Goal: Task Accomplishment & Management: Use online tool/utility

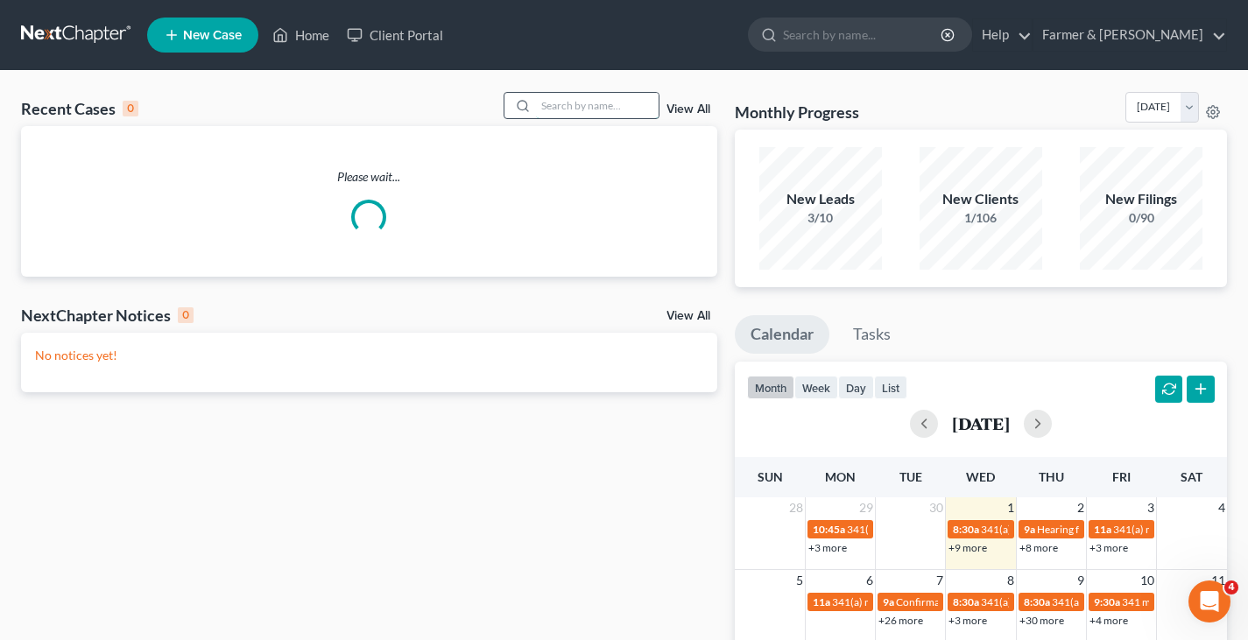
click at [558, 107] on input "search" at bounding box center [597, 105] width 123 height 25
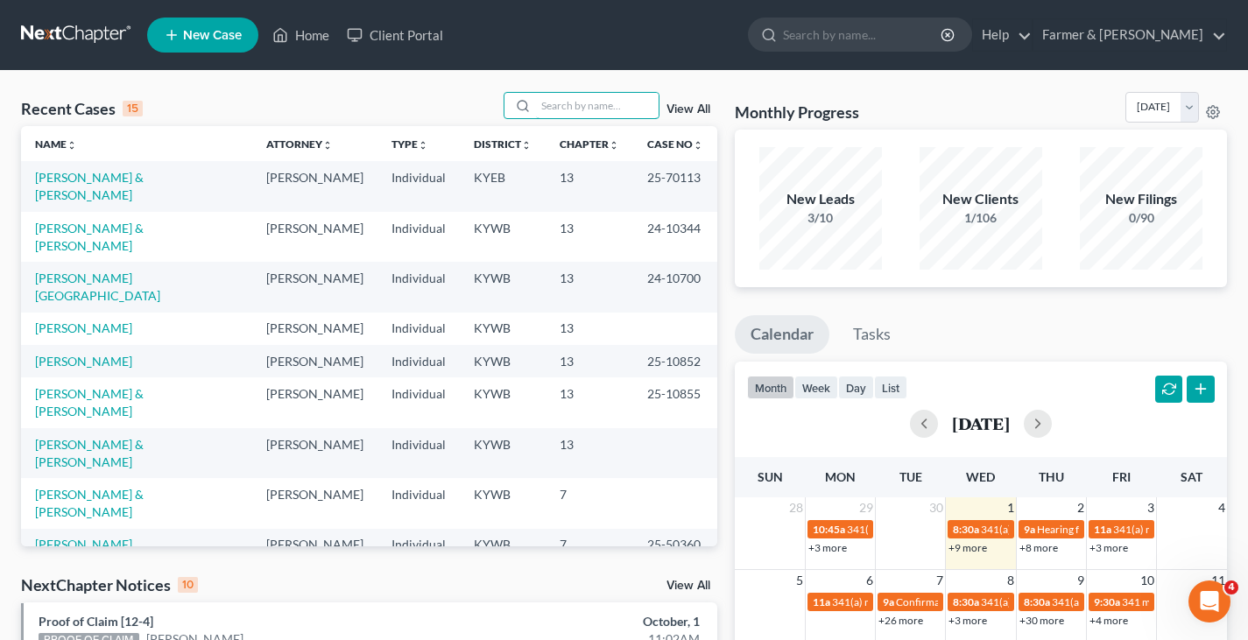
scroll to position [1, 0]
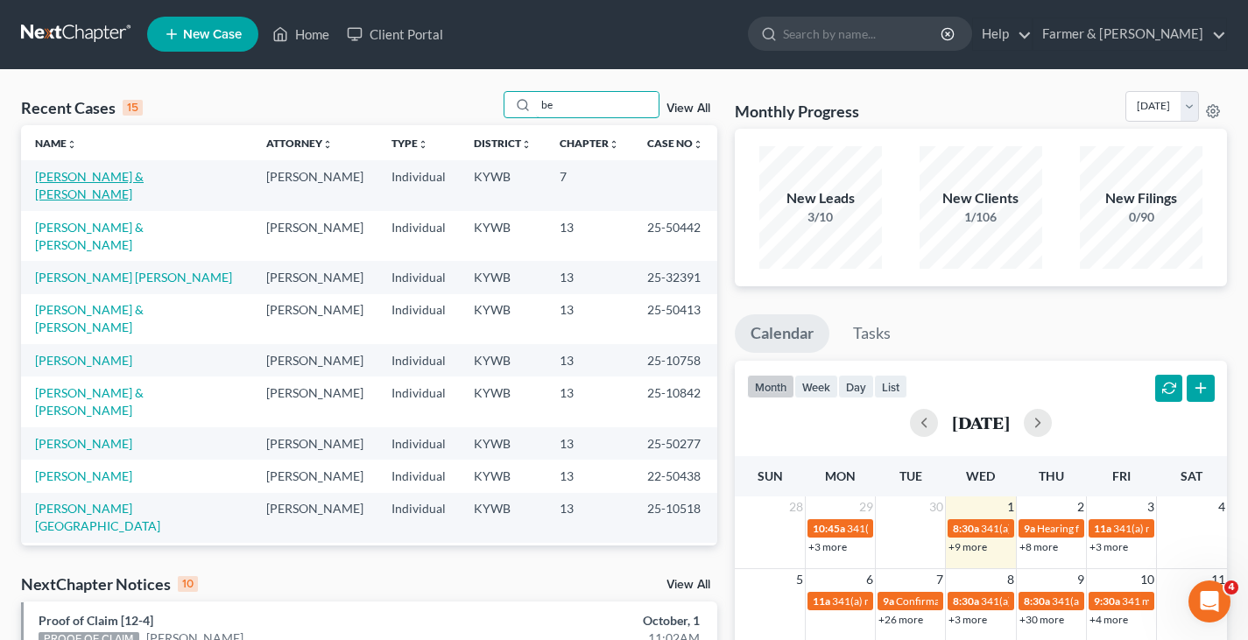
type input "be"
click at [98, 175] on link "[PERSON_NAME] & [PERSON_NAME]" at bounding box center [89, 185] width 109 height 32
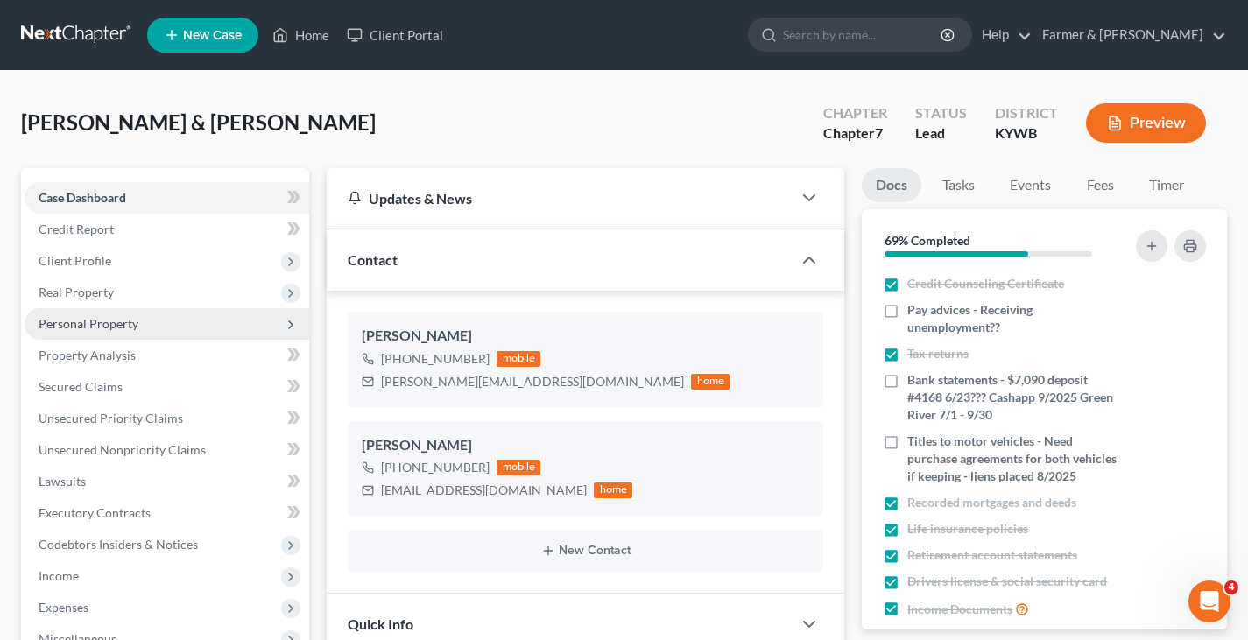
scroll to position [470, 0]
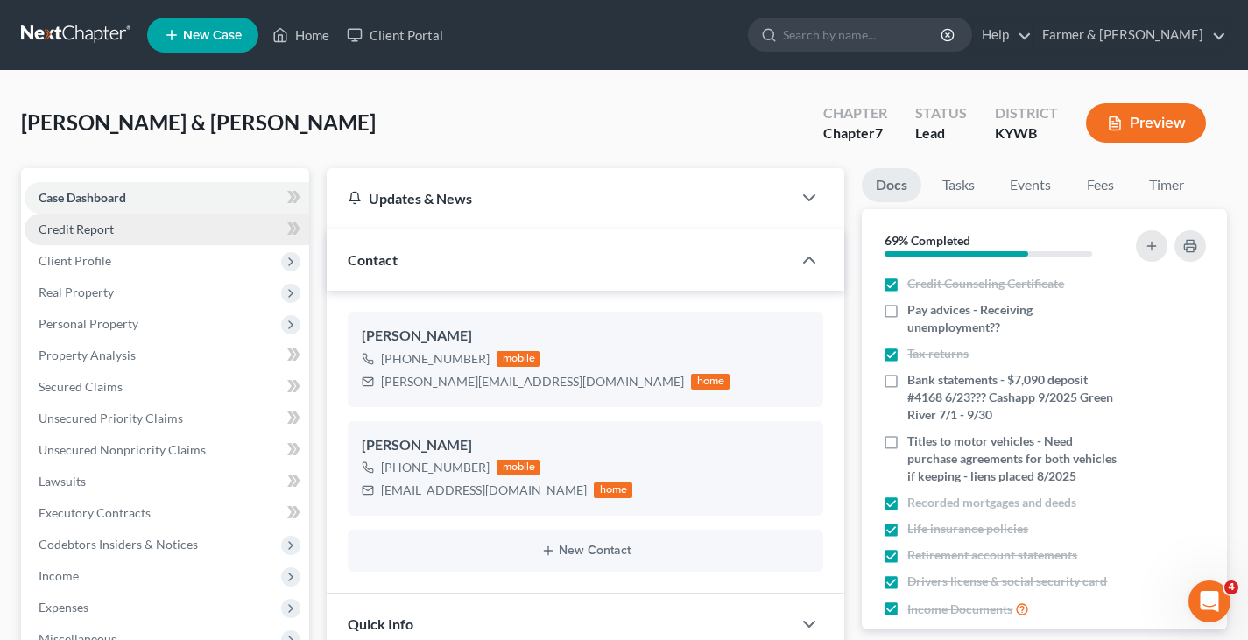
click at [73, 262] on span "Client Profile" at bounding box center [75, 260] width 73 height 15
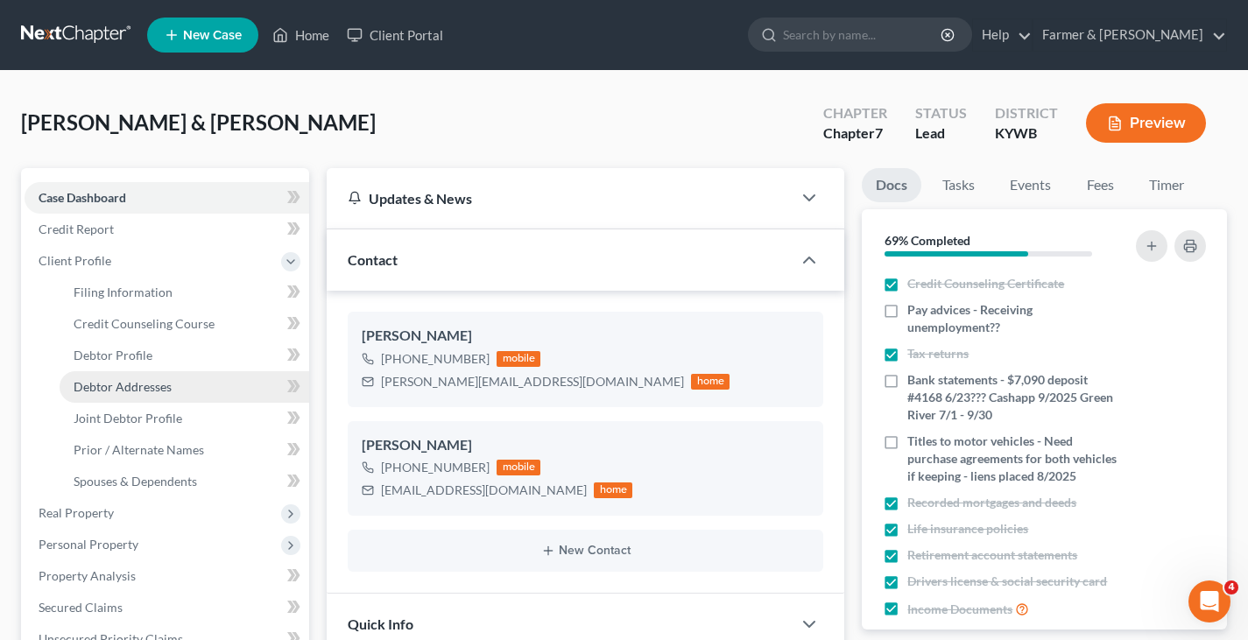
click at [103, 387] on span "Debtor Addresses" at bounding box center [123, 386] width 98 height 15
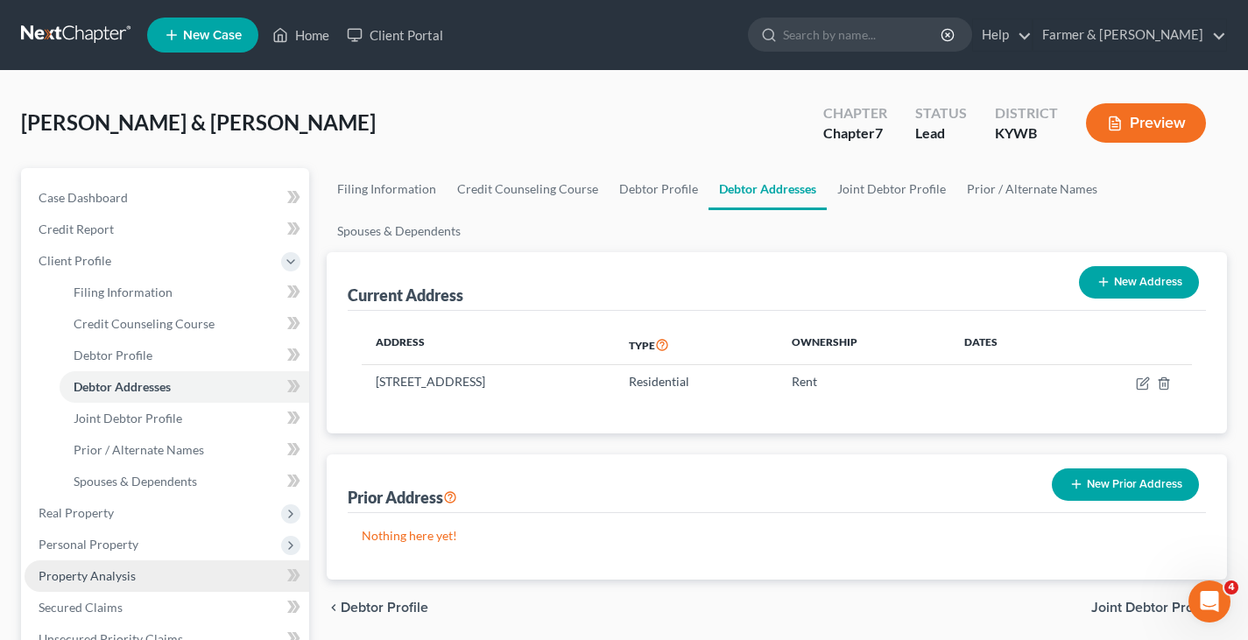
click at [101, 581] on span "Property Analysis" at bounding box center [87, 576] width 97 height 15
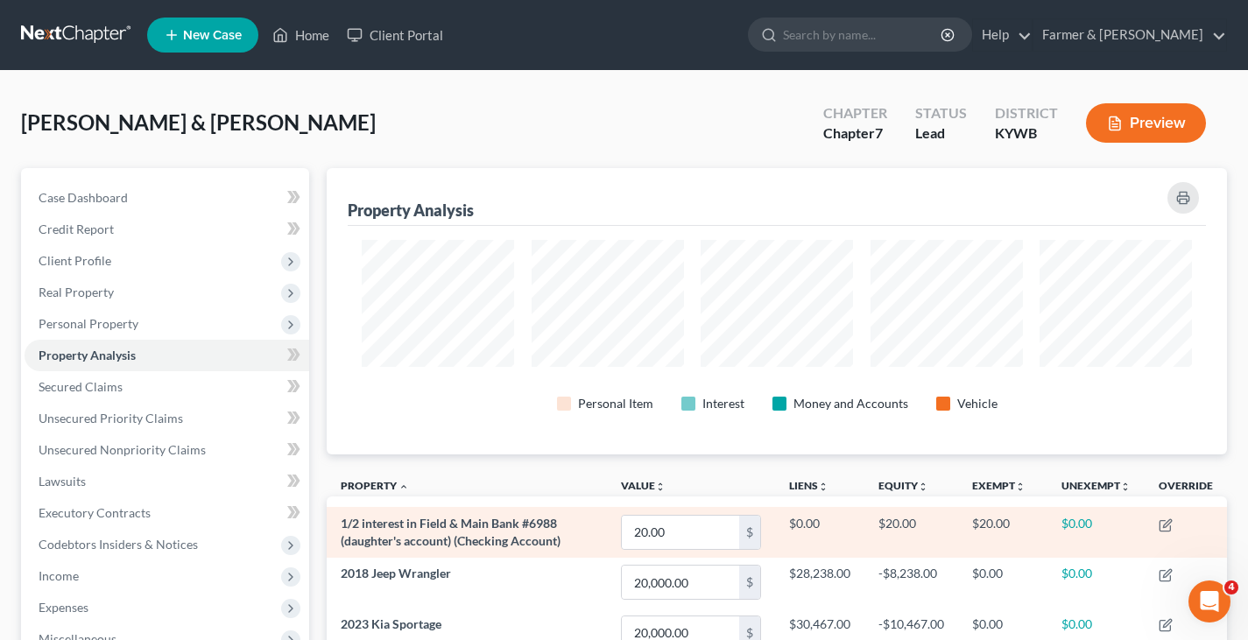
scroll to position [286, 900]
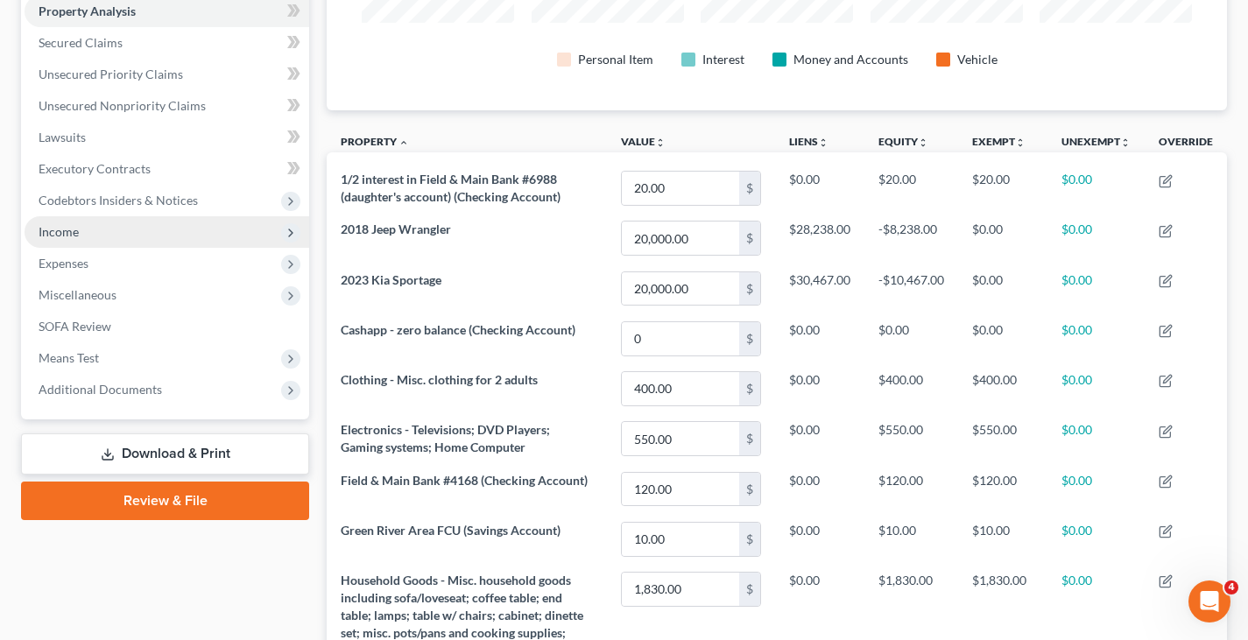
scroll to position [346, 0]
click at [65, 236] on span "Income" at bounding box center [59, 230] width 40 height 15
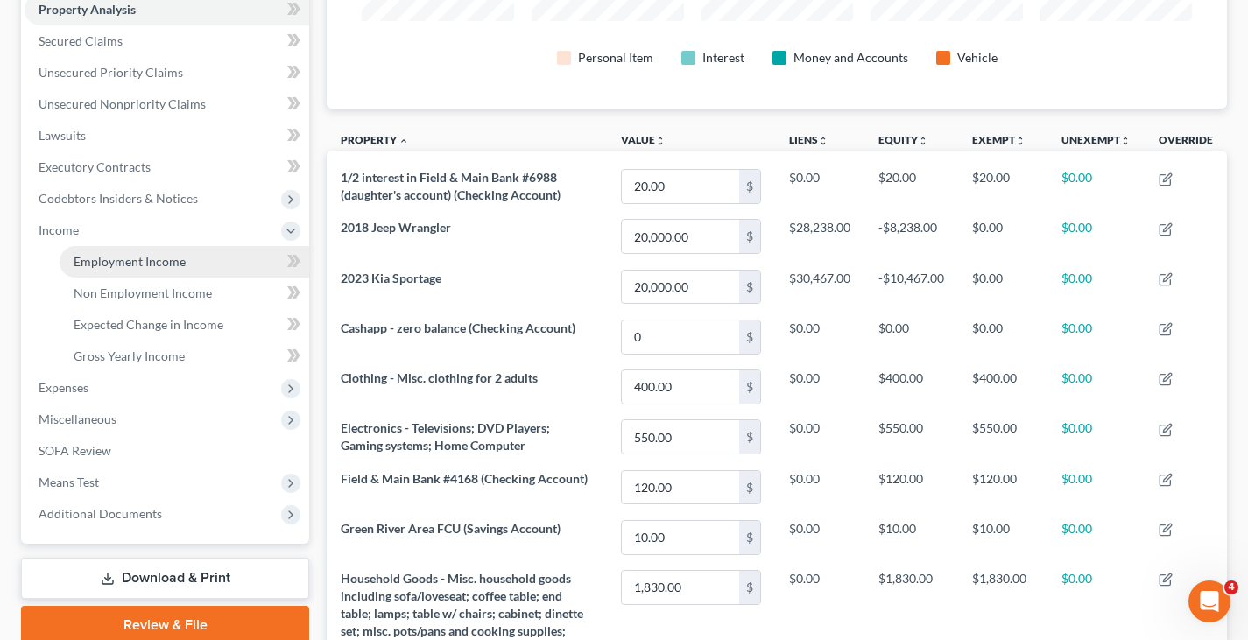
click at [108, 263] on span "Employment Income" at bounding box center [130, 261] width 112 height 15
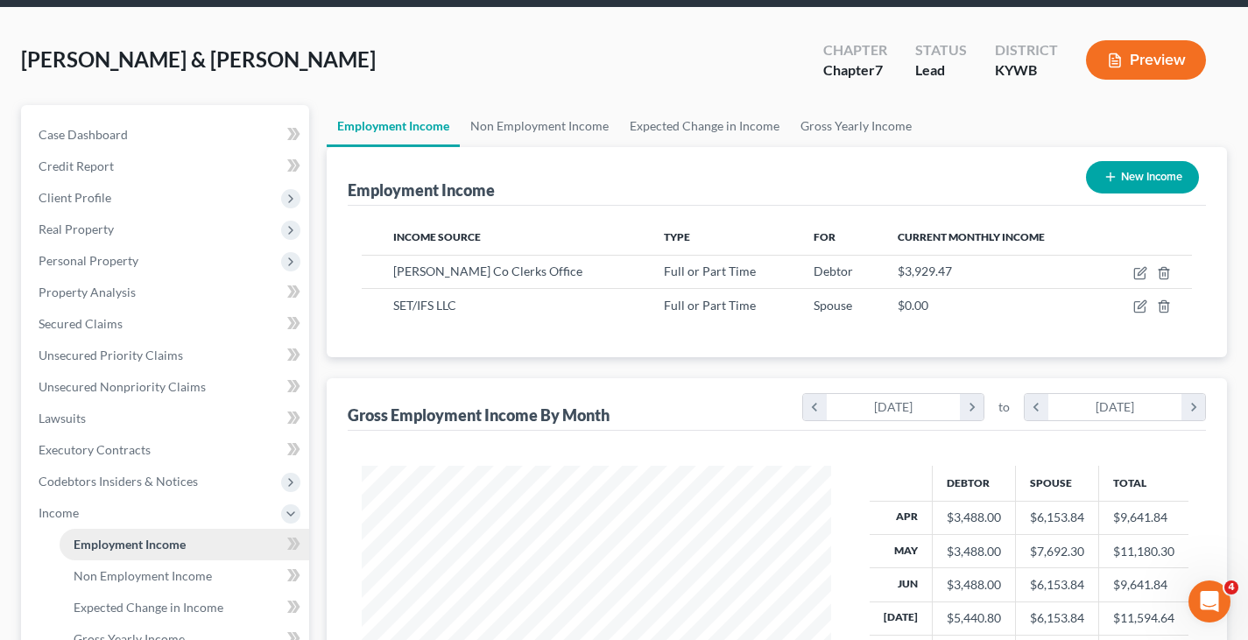
scroll to position [61, 0]
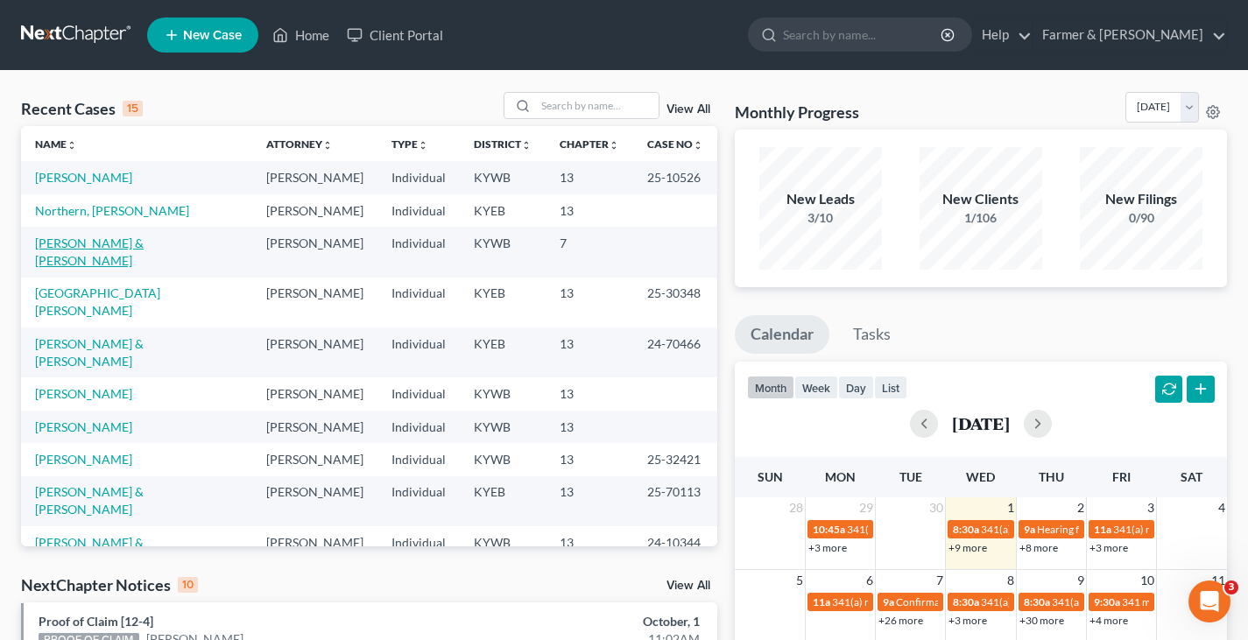
click at [85, 246] on link "[PERSON_NAME] & [PERSON_NAME]" at bounding box center [89, 252] width 109 height 32
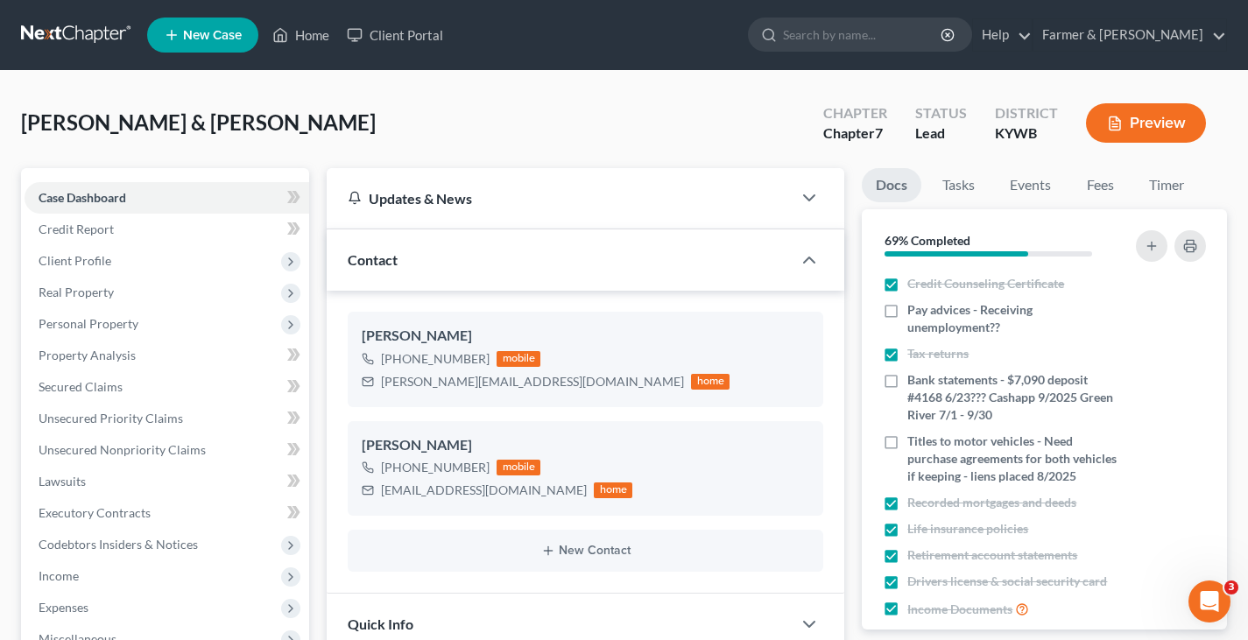
scroll to position [470, 0]
click at [92, 357] on span "Property Analysis" at bounding box center [87, 355] width 97 height 15
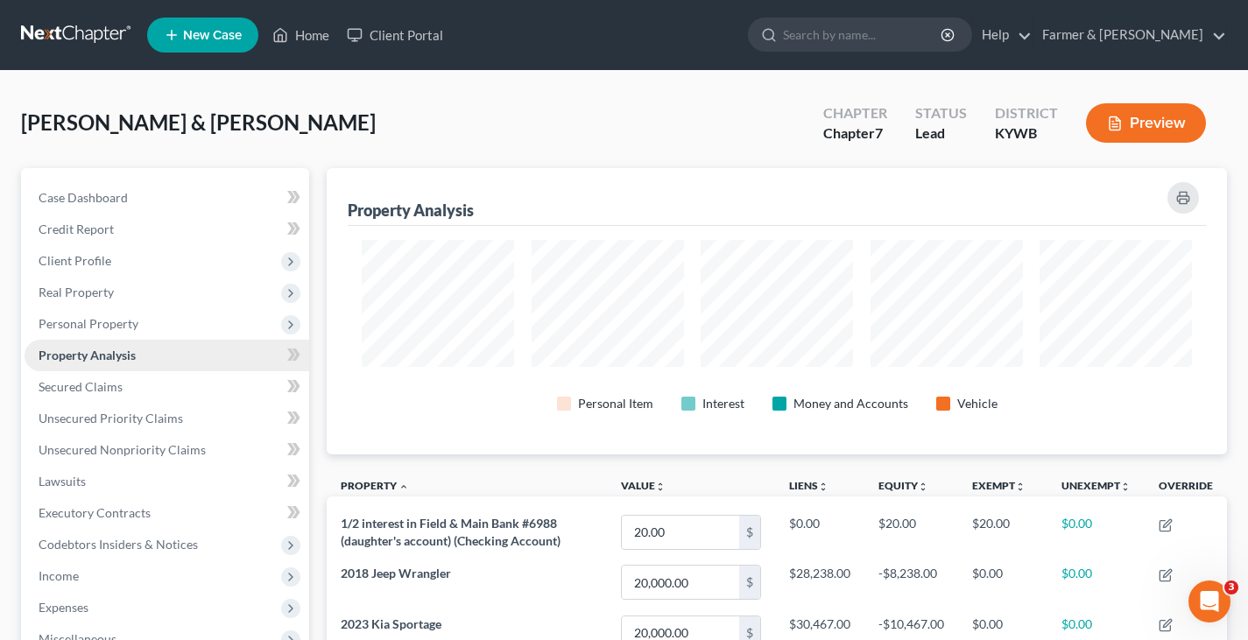
scroll to position [286, 900]
click at [81, 391] on span "Secured Claims" at bounding box center [81, 386] width 84 height 15
